Goal: Task Accomplishment & Management: Use online tool/utility

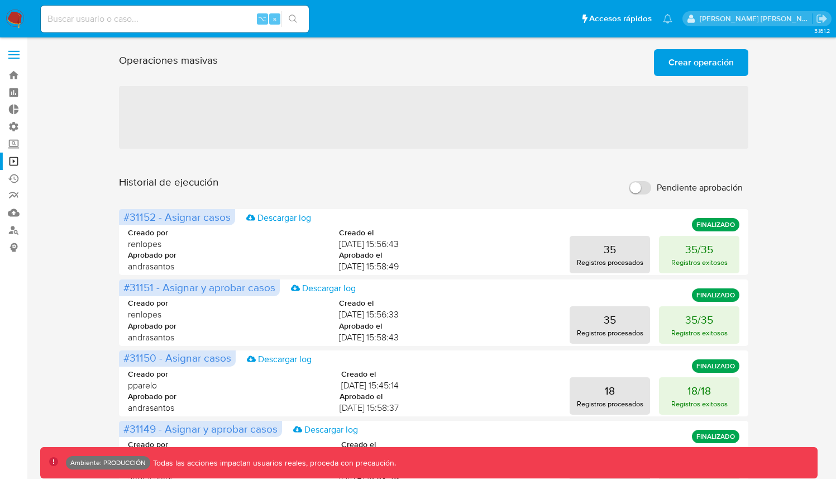
click at [151, 16] on input at bounding box center [175, 19] width 268 height 15
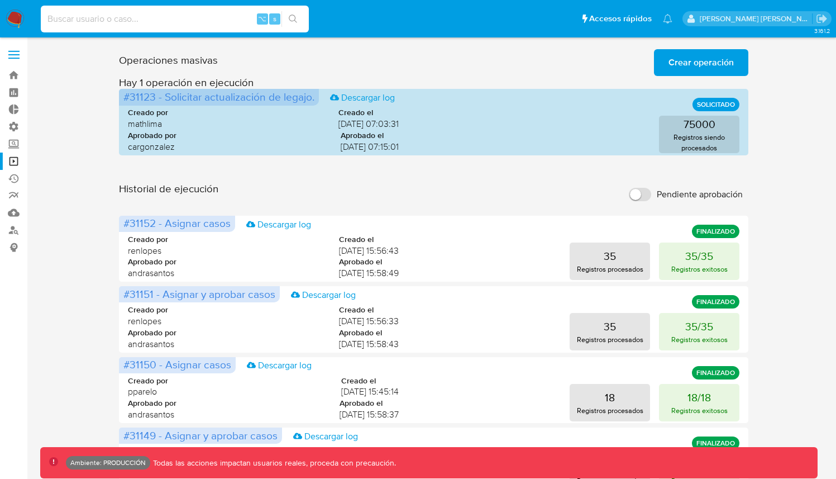
paste input "320211707"
type input "320211707"
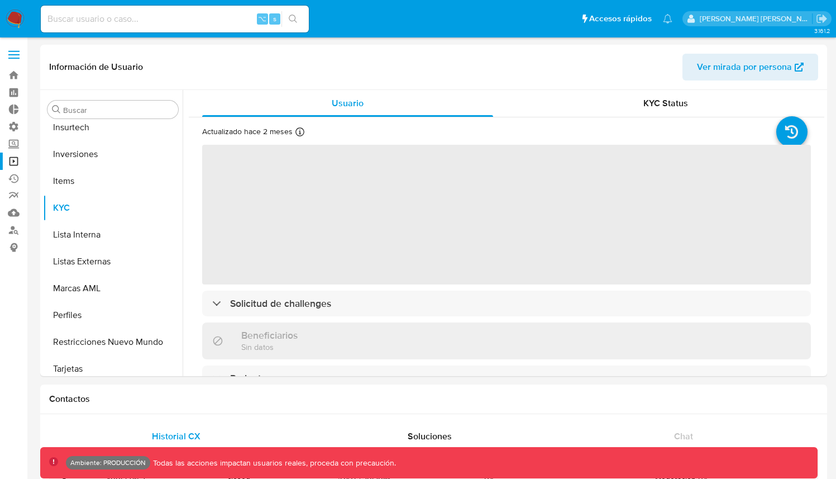
scroll to position [579, 0]
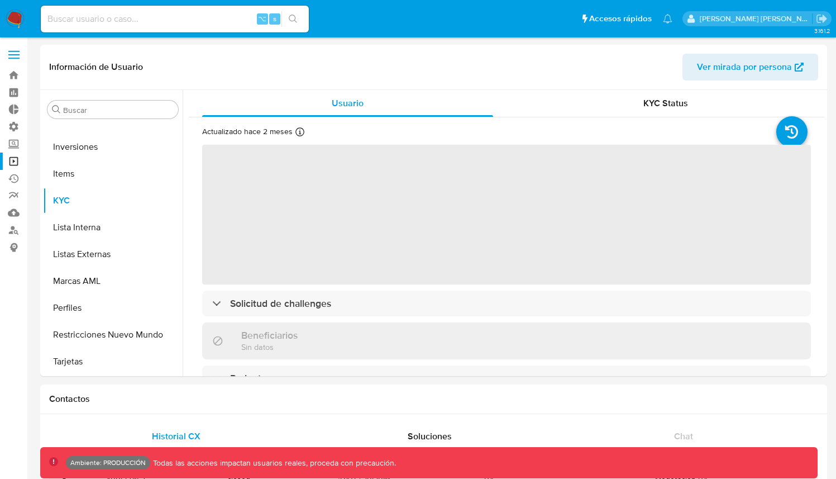
select select "10"
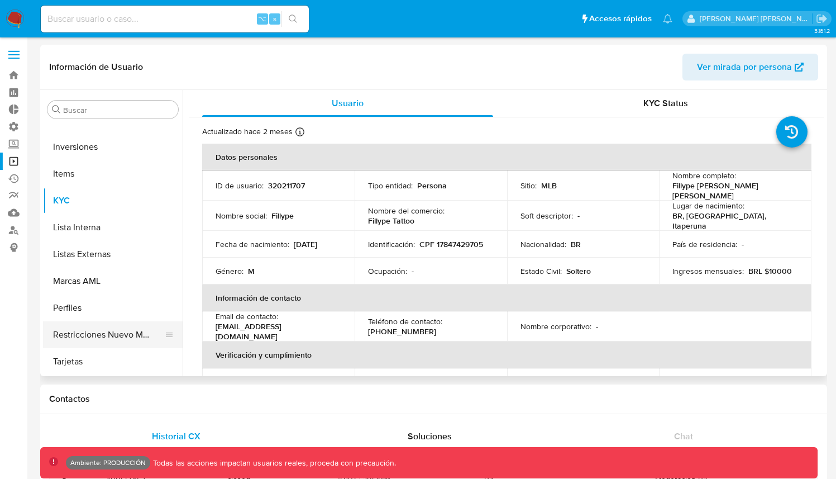
click at [136, 330] on button "Restricciones Nuevo Mundo" at bounding box center [108, 334] width 131 height 27
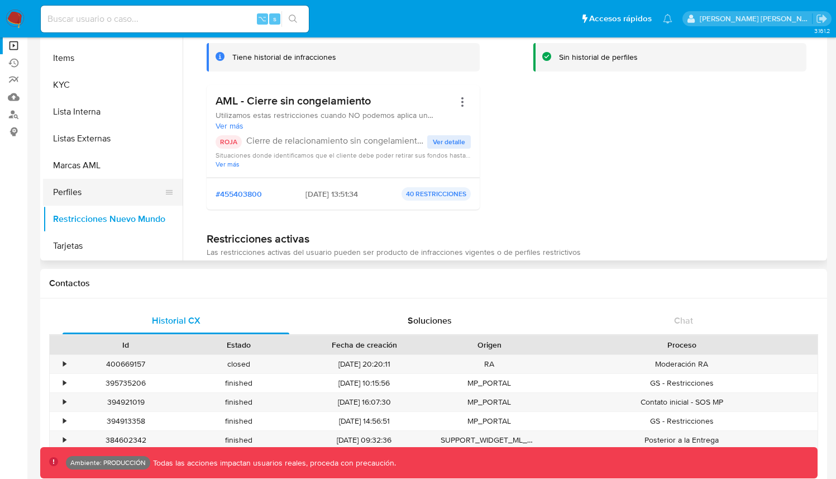
scroll to position [119, 0]
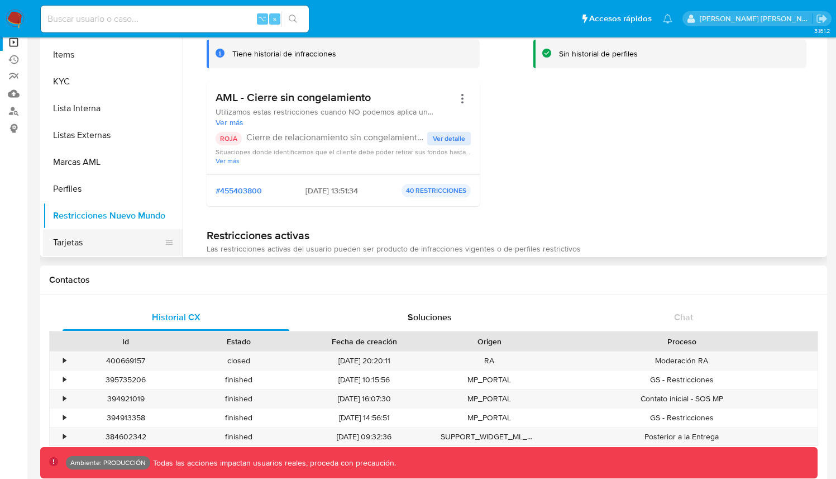
click at [101, 245] on button "Tarjetas" at bounding box center [108, 242] width 131 height 27
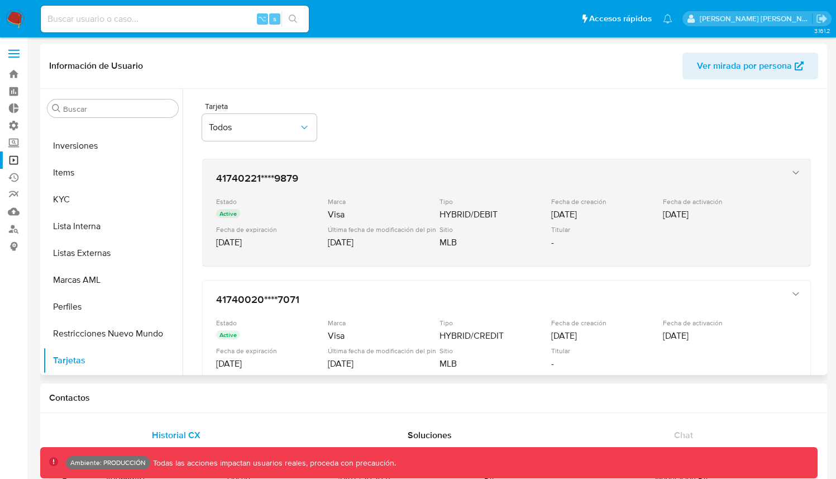
scroll to position [0, 0]
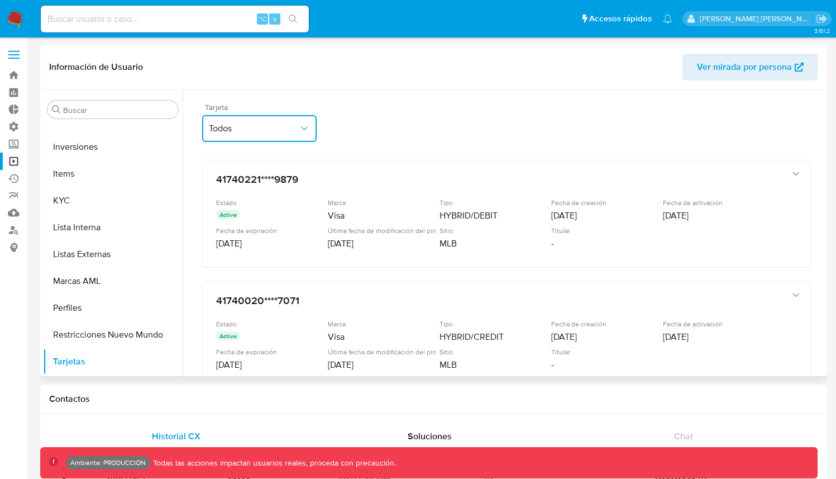
click at [296, 129] on span "Todos" at bounding box center [254, 128] width 90 height 11
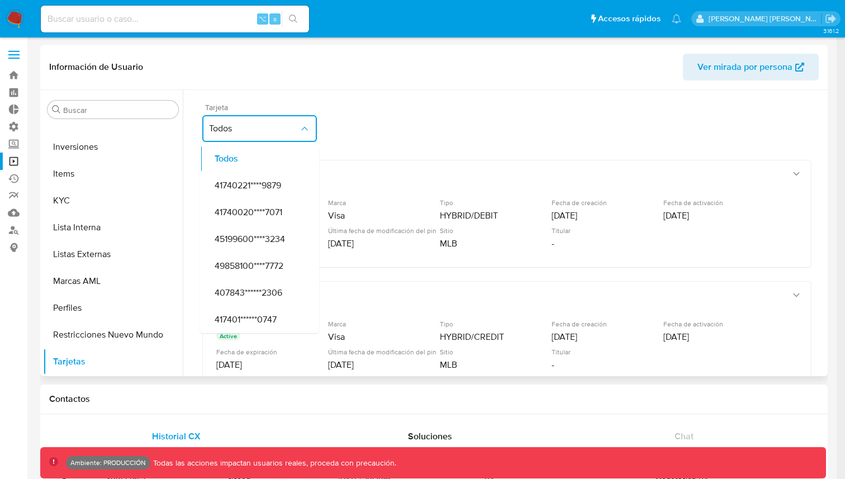
click at [296, 129] on span "Todos" at bounding box center [254, 128] width 90 height 11
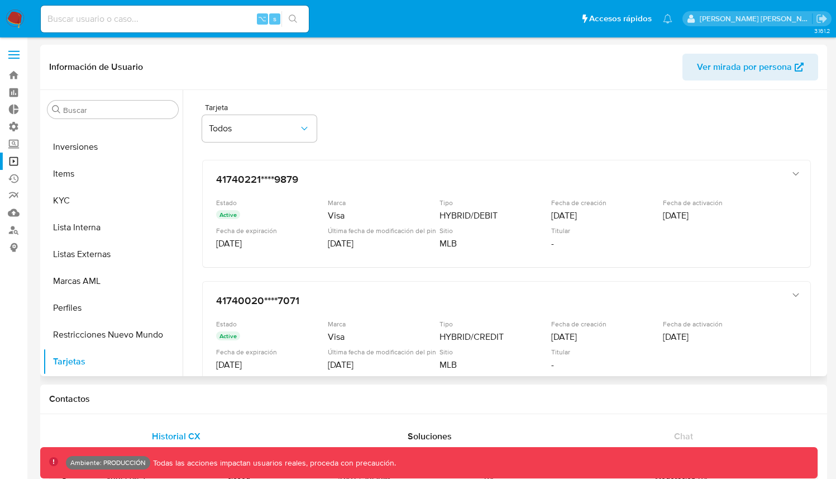
click at [412, 112] on div "Tarjeta Todos" at bounding box center [506, 124] width 609 height 43
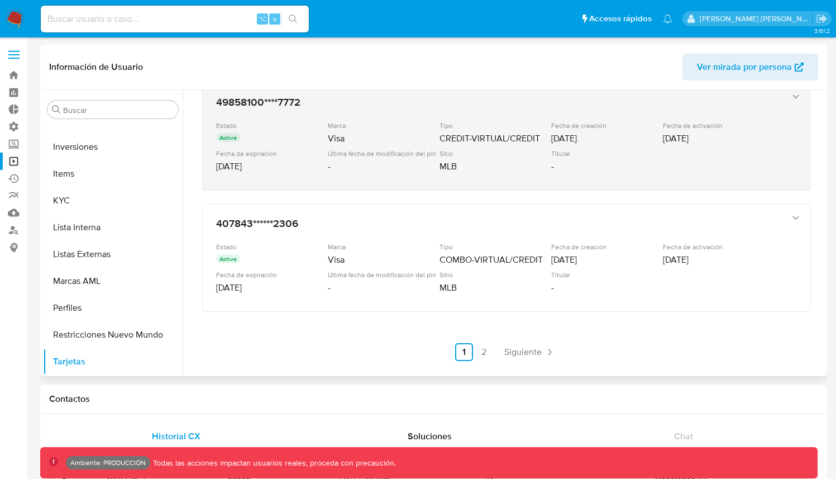
scroll to position [442, 0]
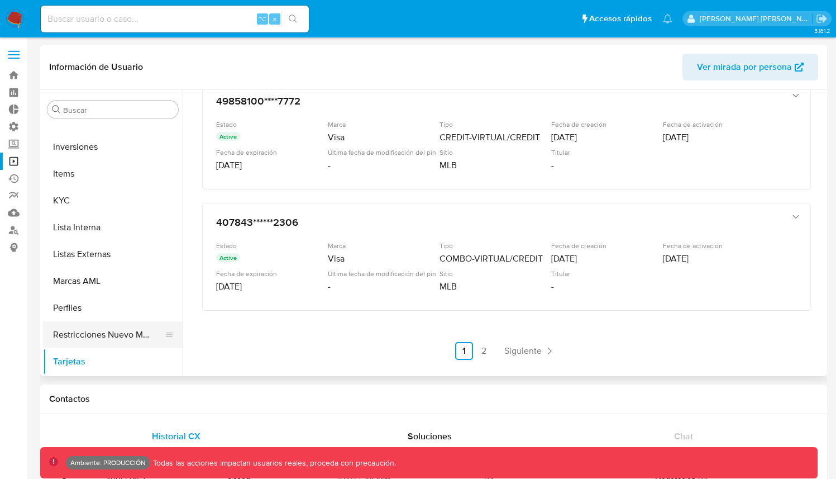
click at [96, 332] on button "Restricciones Nuevo Mundo" at bounding box center [108, 334] width 131 height 27
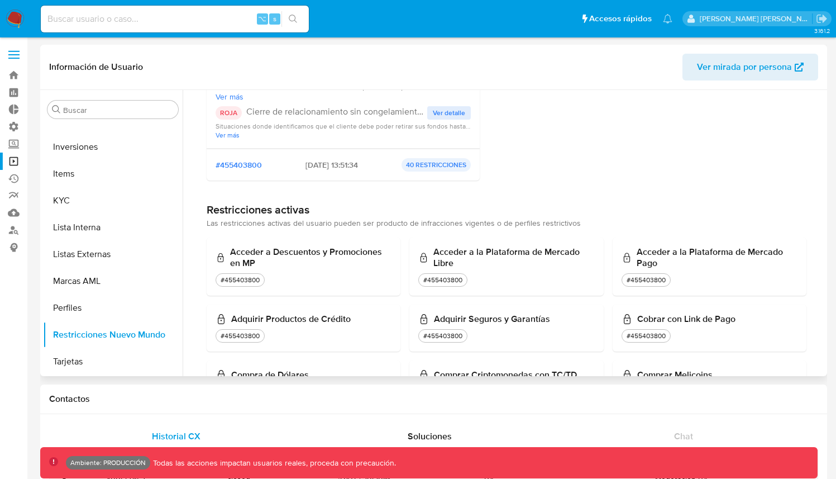
scroll to position [0, 0]
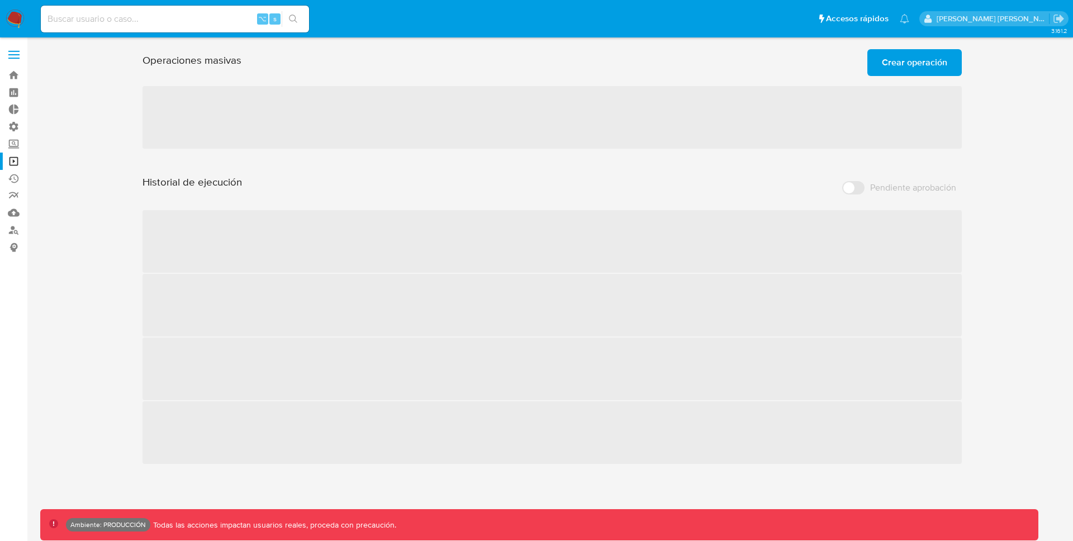
click at [125, 13] on input at bounding box center [175, 19] width 268 height 15
click at [122, 17] on input at bounding box center [175, 19] width 268 height 15
paste input "[DATE] 16:40:13 [level:ERROR] c.m.a.a.LoggingAspect - [requestId:5c35eea4-6167-…"
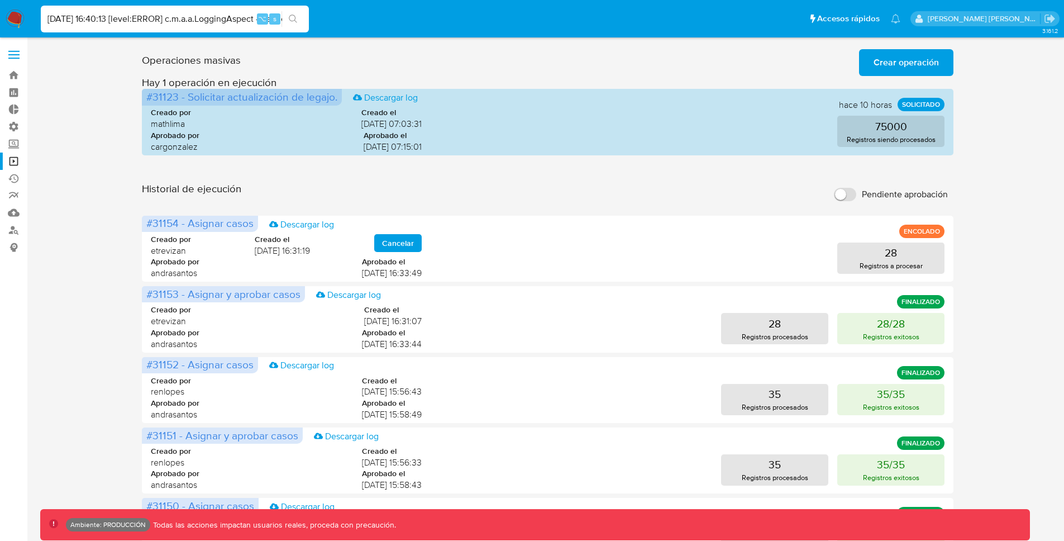
click at [240, 12] on input "[DATE] 16:40:13 [level:ERROR] c.m.a.a.LoggingAspect - [requestId:5c35eea4-6167-…" at bounding box center [175, 19] width 268 height 15
paste input "320211707"
type input "320211707"
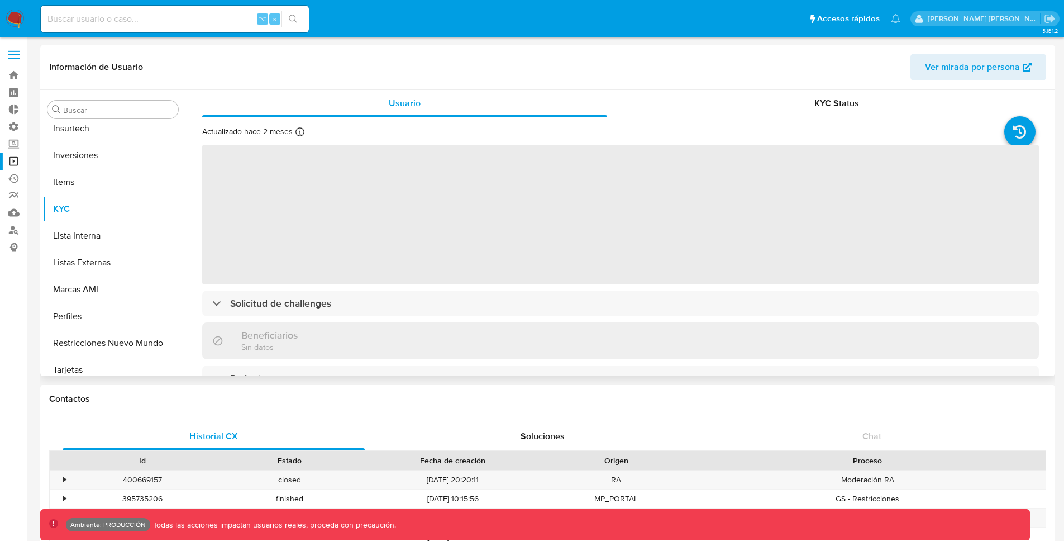
scroll to position [579, 0]
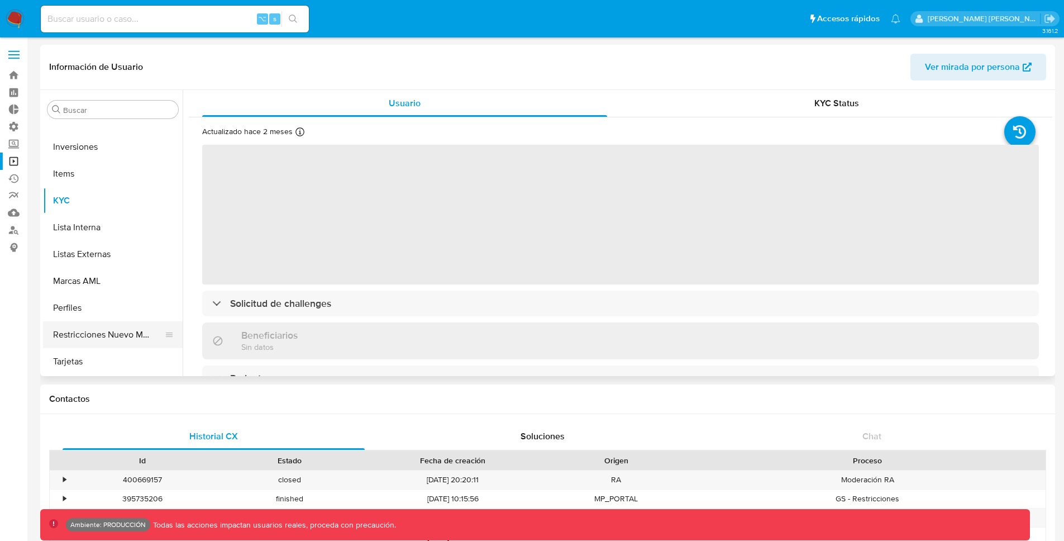
select select "10"
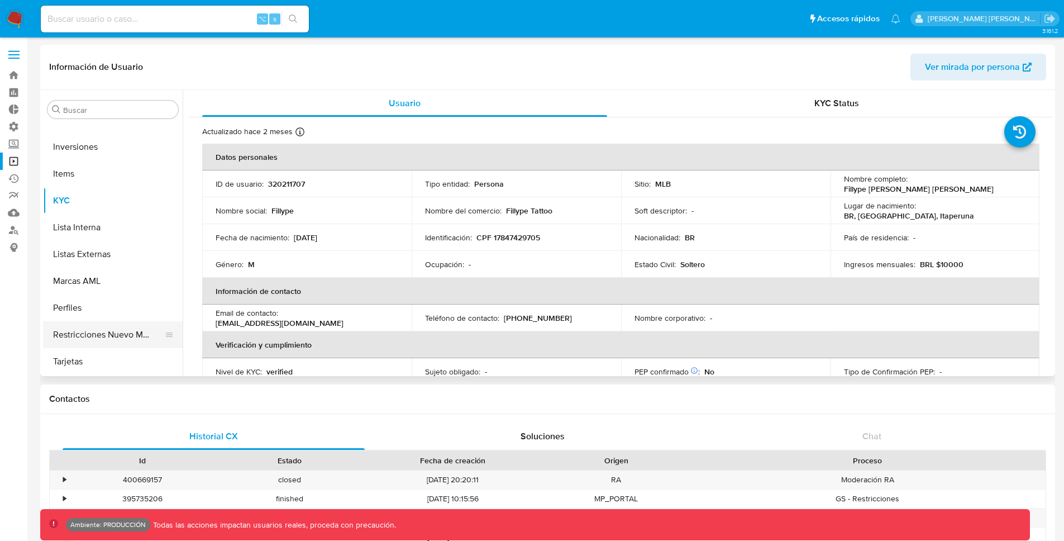
click at [132, 334] on button "Restricciones Nuevo Mundo" at bounding box center [108, 334] width 131 height 27
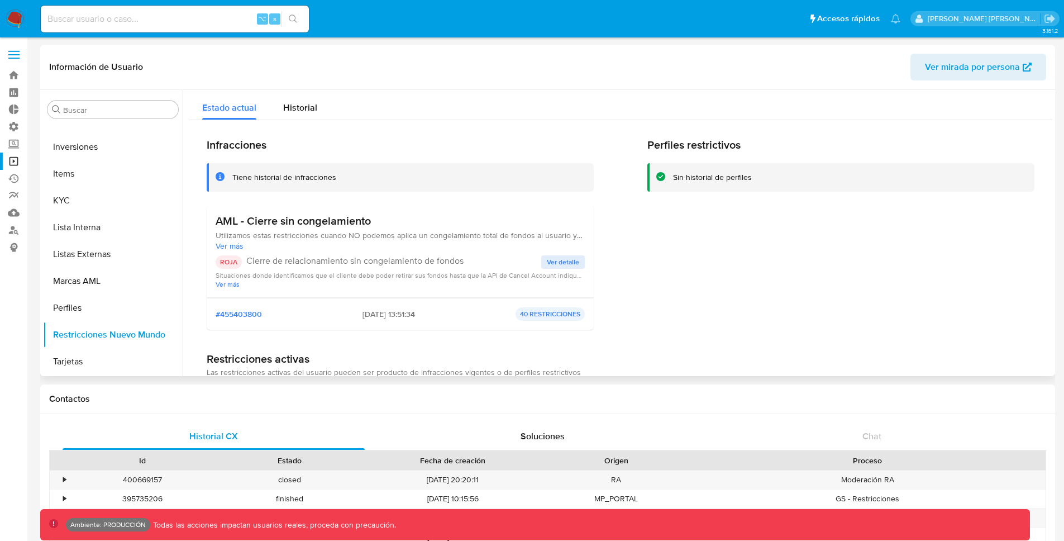
drag, startPoint x: 370, startPoint y: 221, endPoint x: 250, endPoint y: 221, distance: 120.7
click at [250, 221] on h3 "AML - Cierre sin congelamiento" at bounding box center [400, 221] width 369 height 14
